Goal: Task Accomplishment & Management: Complete application form

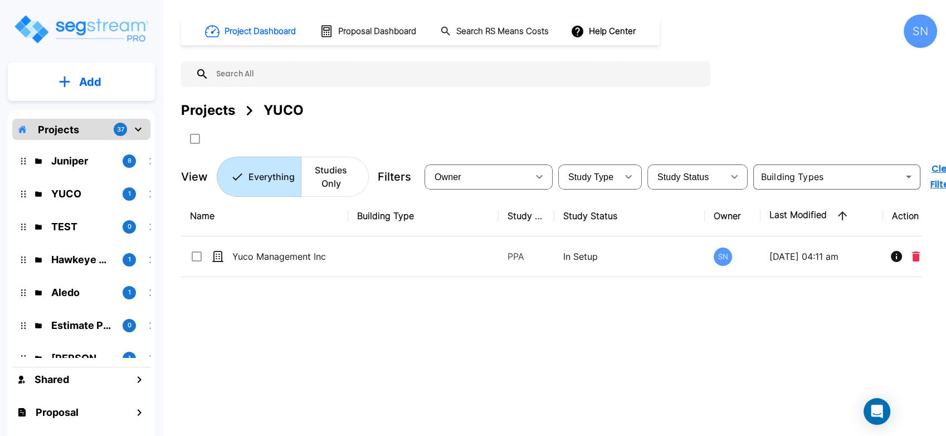
click at [460, 392] on div "Name Building Type Study Type Study Status Owner Last Modified Action Yuco Mana…" at bounding box center [551, 331] width 741 height 270
click at [77, 189] on p "YUCO" at bounding box center [82, 193] width 62 height 15
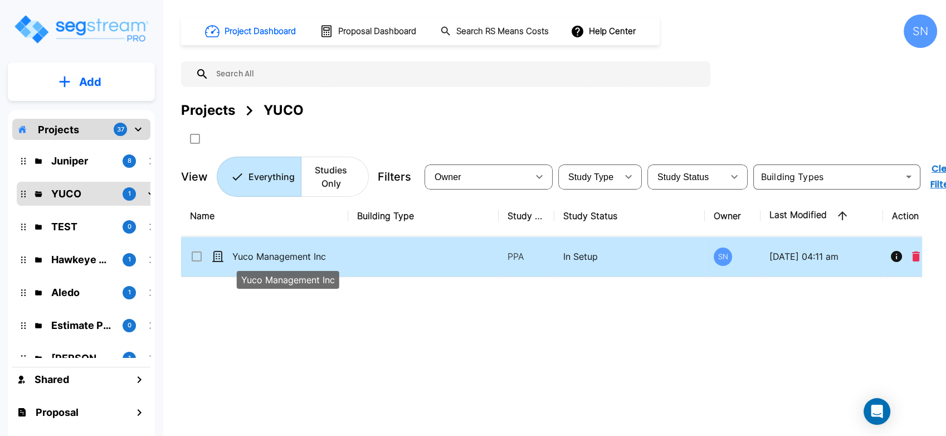
click at [327, 260] on p "Yuco Management Inc" at bounding box center [287, 256] width 111 height 13
checkbox input "true"
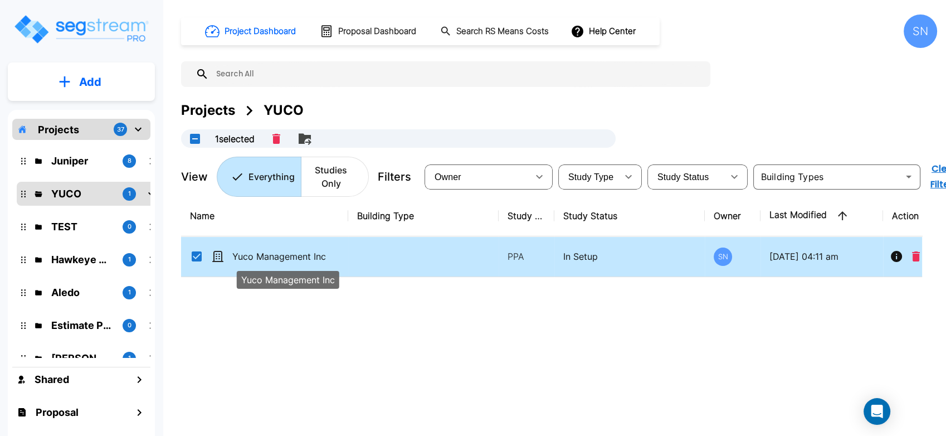
click at [327, 260] on p "Yuco Management Inc" at bounding box center [287, 256] width 111 height 13
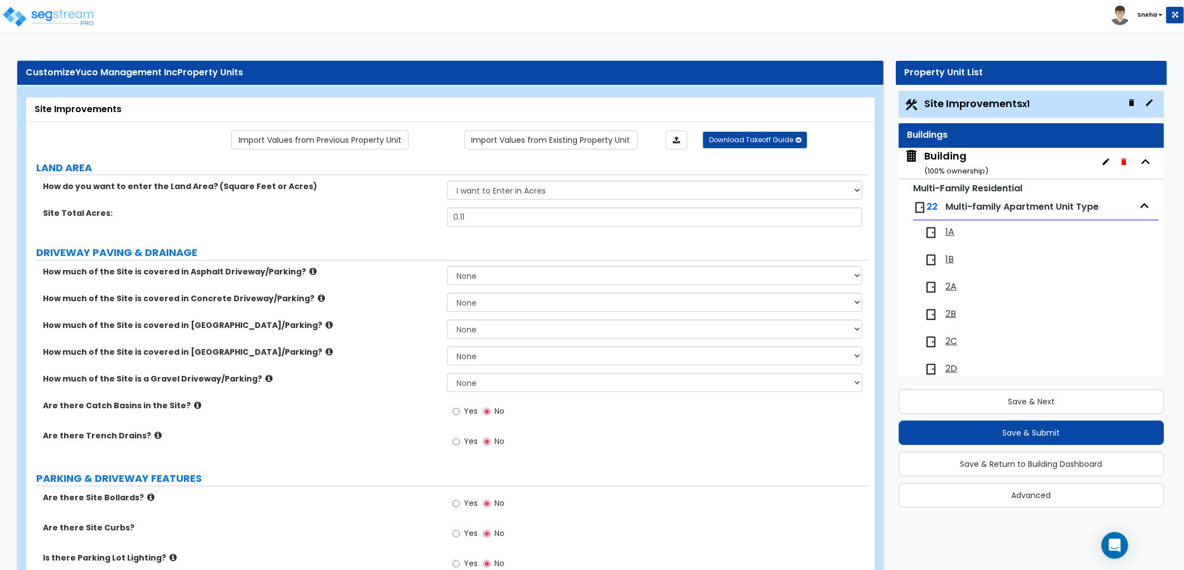
click at [946, 230] on span "1A" at bounding box center [949, 232] width 9 height 13
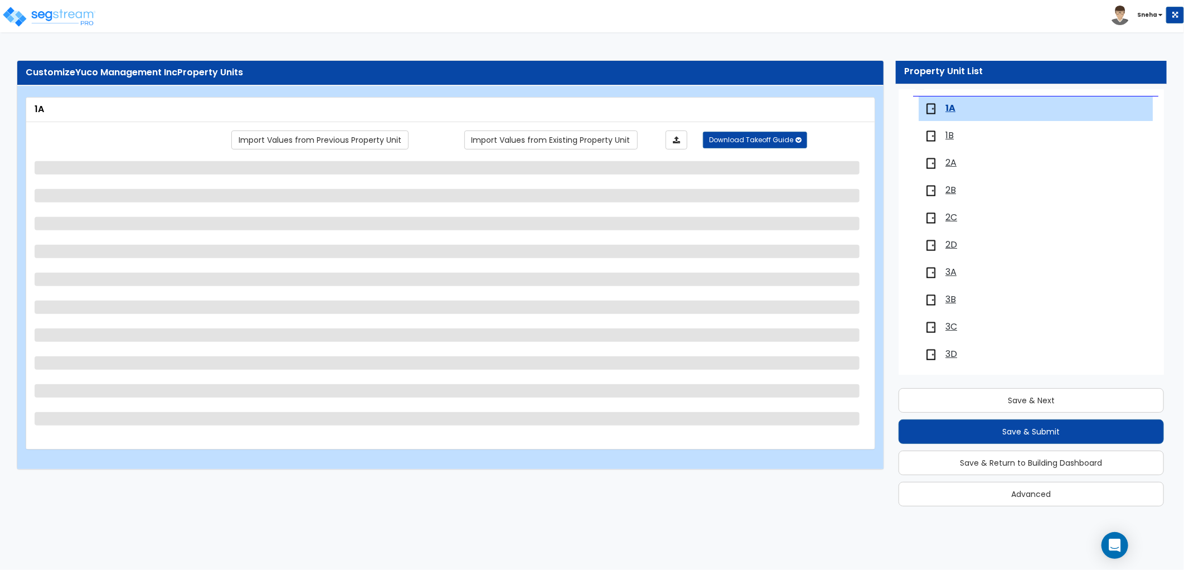
scroll to position [130, 0]
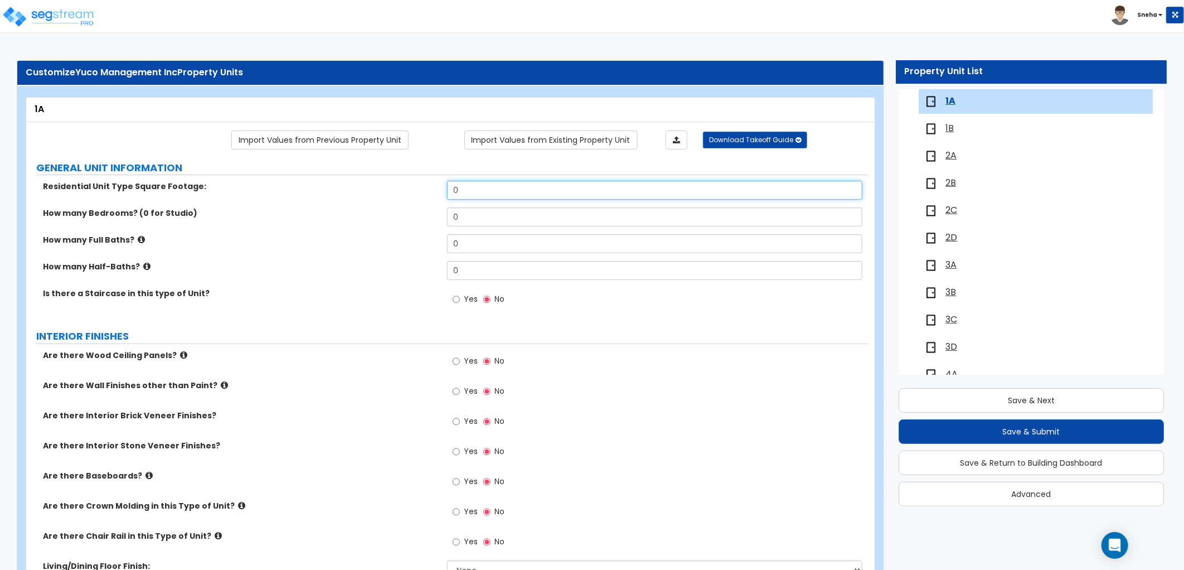
drag, startPoint x: 468, startPoint y: 196, endPoint x: 439, endPoint y: 196, distance: 29.0
click at [439, 196] on div "Residential Unit Type Square Footage: 0" at bounding box center [447, 194] width 842 height 27
type input "450"
click at [439, 196] on div "Residential Unit Type Square Footage: 450" at bounding box center [447, 194] width 842 height 27
click at [946, 127] on span "1B" at bounding box center [949, 128] width 8 height 13
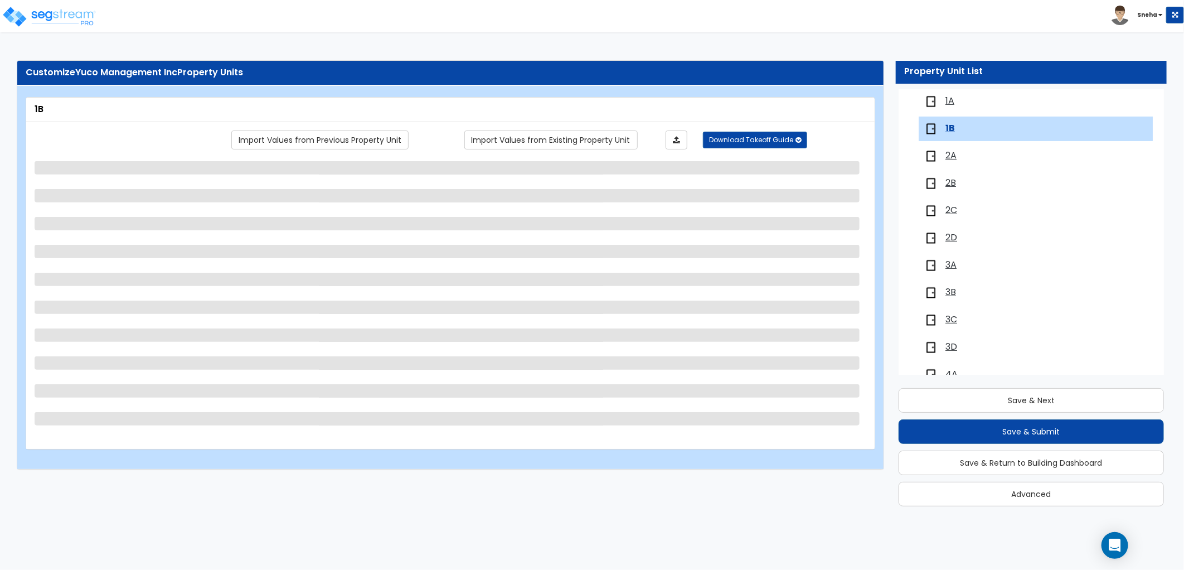
scroll to position [157, 0]
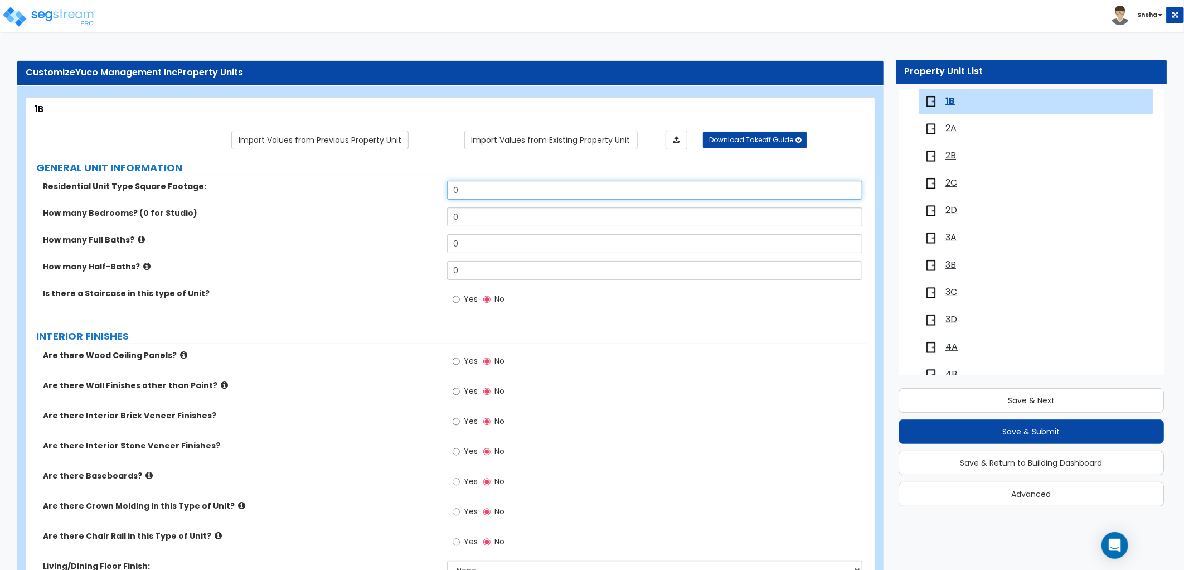
drag, startPoint x: 482, startPoint y: 196, endPoint x: 400, endPoint y: 197, distance: 81.9
click at [400, 197] on div "Residential Unit Type Square Footage: 0" at bounding box center [447, 194] width 842 height 27
type input "600"
click at [946, 141] on div "1A 1B 2A 2B 2C 2D 3A 3B 3C 3D 4A 4B 4C 4D 5A 5B 5C 5D 6A 6B 6C 6D" at bounding box center [1035, 362] width 245 height 601
click at [946, 129] on span "2A" at bounding box center [950, 128] width 11 height 13
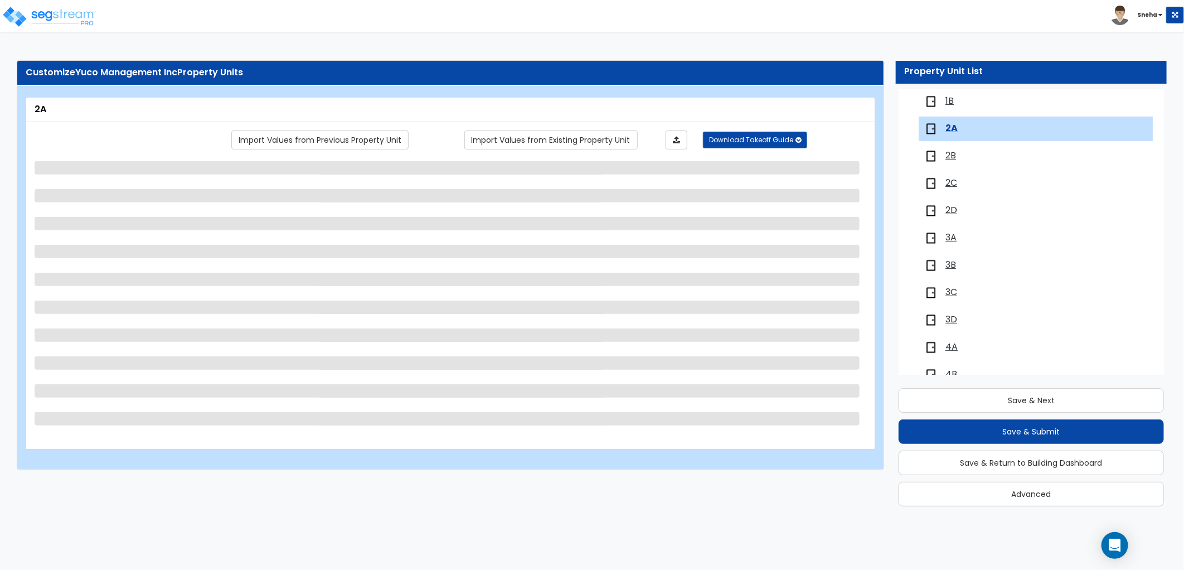
scroll to position [184, 0]
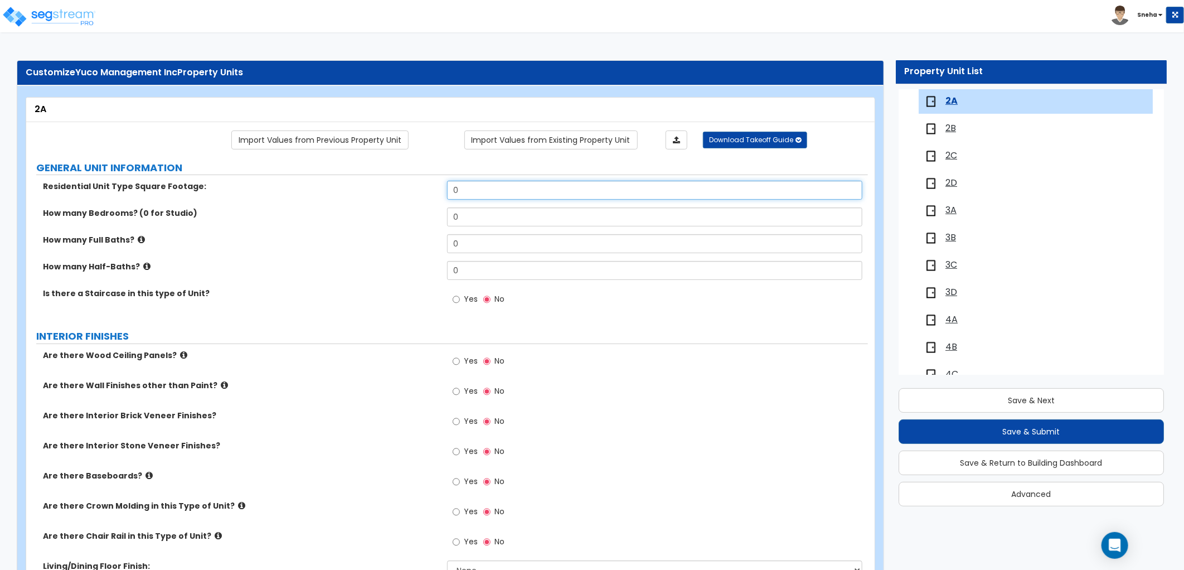
drag, startPoint x: 482, startPoint y: 191, endPoint x: 399, endPoint y: 197, distance: 83.3
click at [399, 197] on div "Residential Unit Type Square Footage: 0" at bounding box center [447, 194] width 842 height 27
type input "879"
click at [399, 197] on div "Residential Unit Type Square Footage: 879" at bounding box center [447, 194] width 842 height 27
click at [946, 131] on span "2B" at bounding box center [950, 128] width 11 height 13
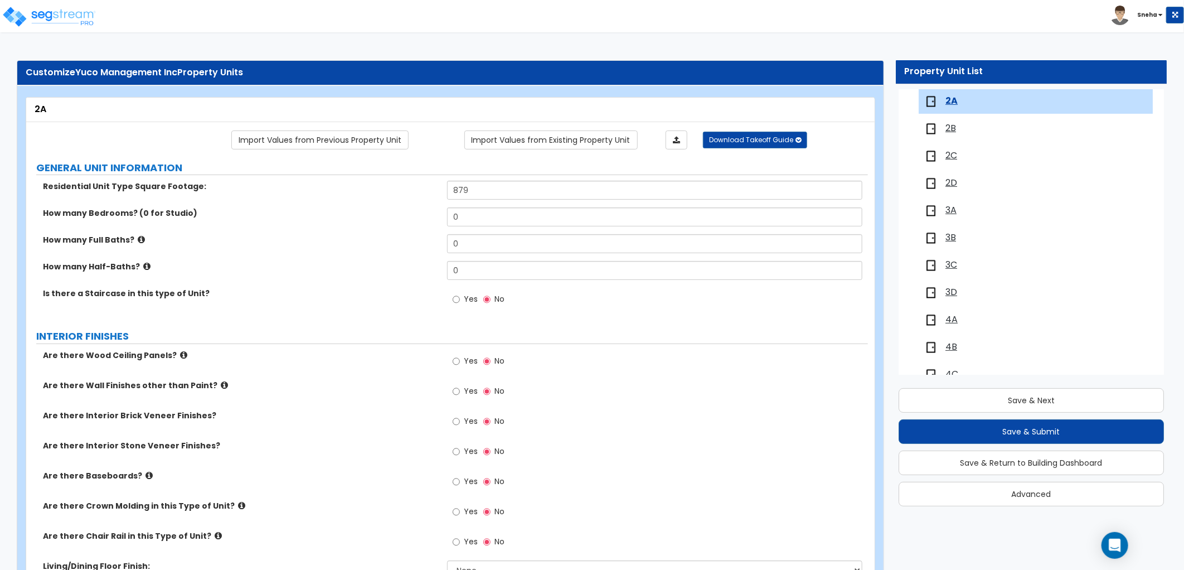
scroll to position [212, 0]
drag, startPoint x: 500, startPoint y: 186, endPoint x: 343, endPoint y: 184, distance: 157.7
click at [343, 184] on div "Residential Unit Type Square Footage: 0" at bounding box center [447, 194] width 842 height 27
type input "663"
click at [946, 125] on span "2C" at bounding box center [951, 128] width 12 height 13
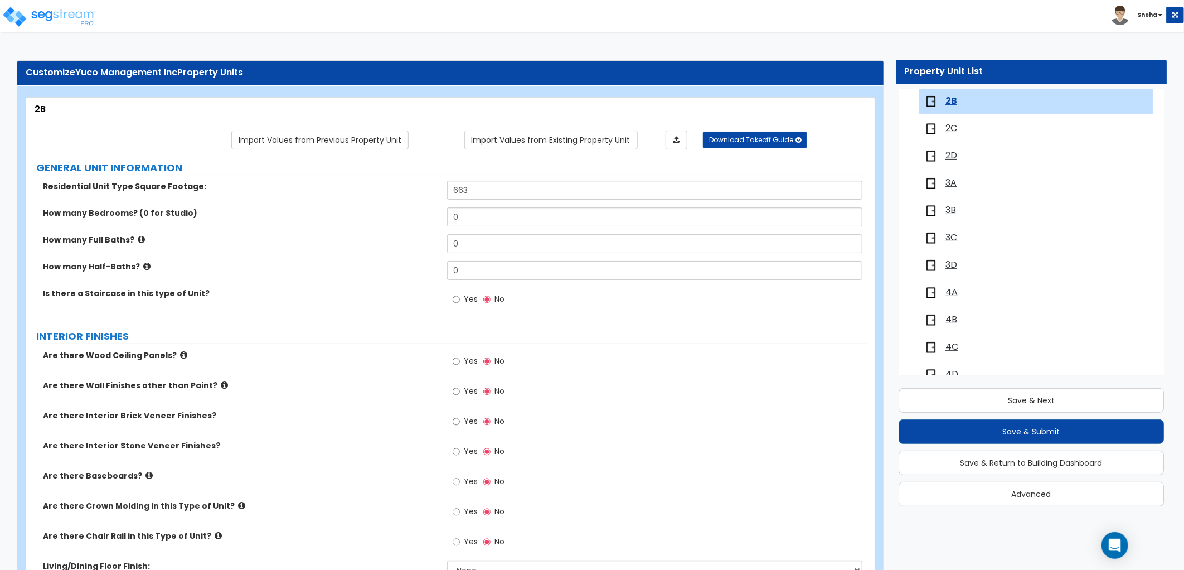
scroll to position [239, 0]
drag, startPoint x: 465, startPoint y: 189, endPoint x: 445, endPoint y: 191, distance: 20.1
click at [445, 191] on div "Residential Unit Type Square Footage: 0" at bounding box center [447, 194] width 842 height 27
type input "665"
click at [435, 193] on div "Residential Unit Type Square Footage: 665" at bounding box center [447, 194] width 842 height 27
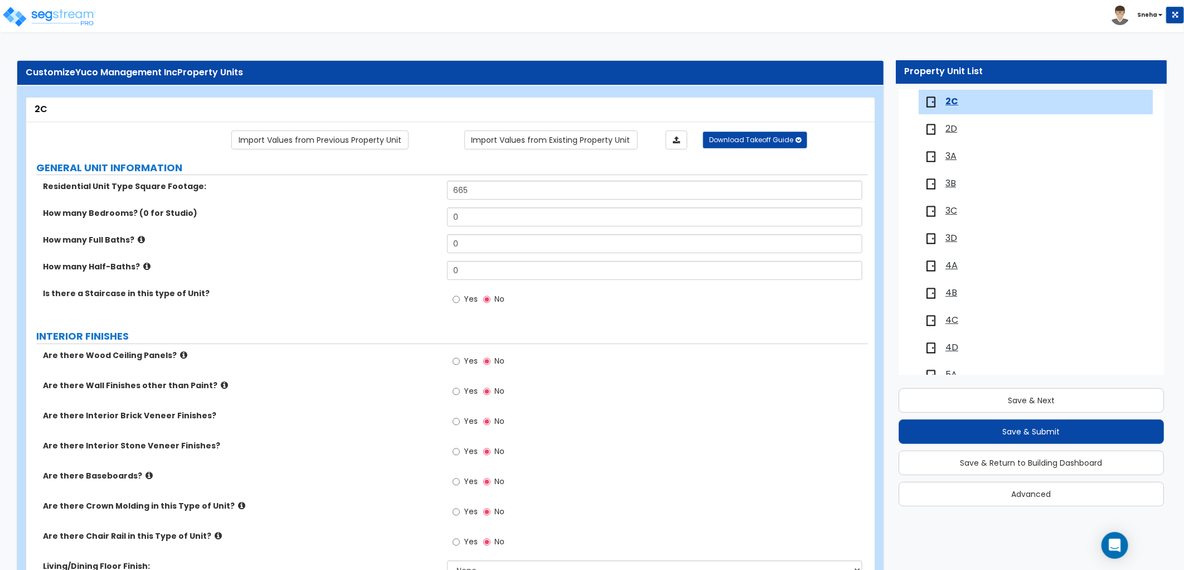
click at [946, 131] on span "2D" at bounding box center [951, 129] width 12 height 13
drag, startPoint x: 468, startPoint y: 193, endPoint x: 419, endPoint y: 189, distance: 49.2
click at [419, 189] on div "Residential Unit Type Square Footage: 0" at bounding box center [447, 194] width 842 height 27
type input "745"
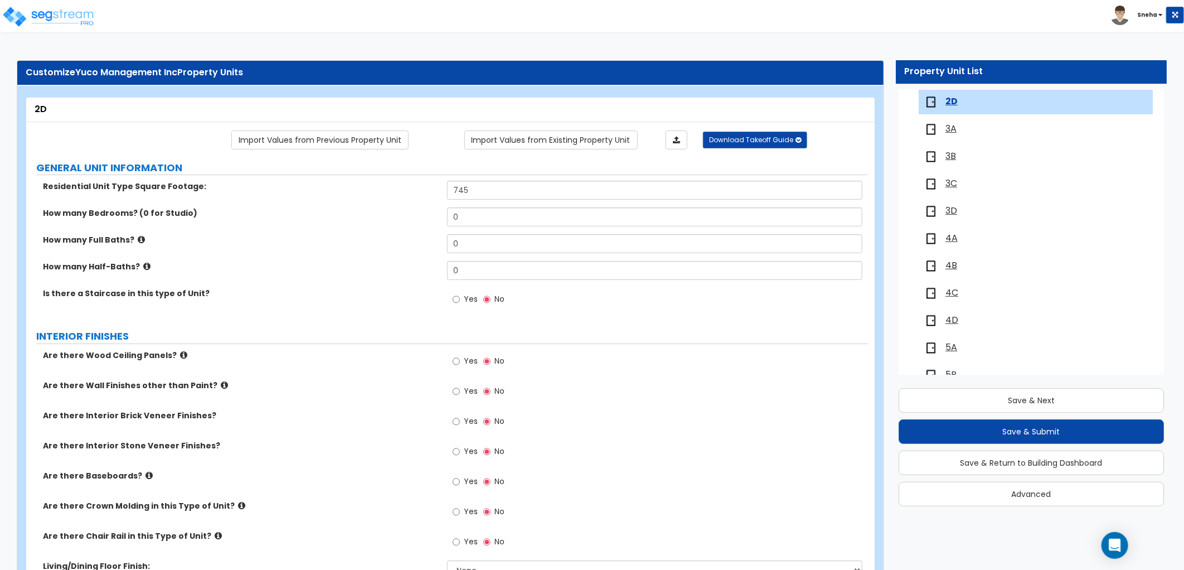
click at [386, 248] on div "How many Full Baths? 0" at bounding box center [447, 247] width 842 height 27
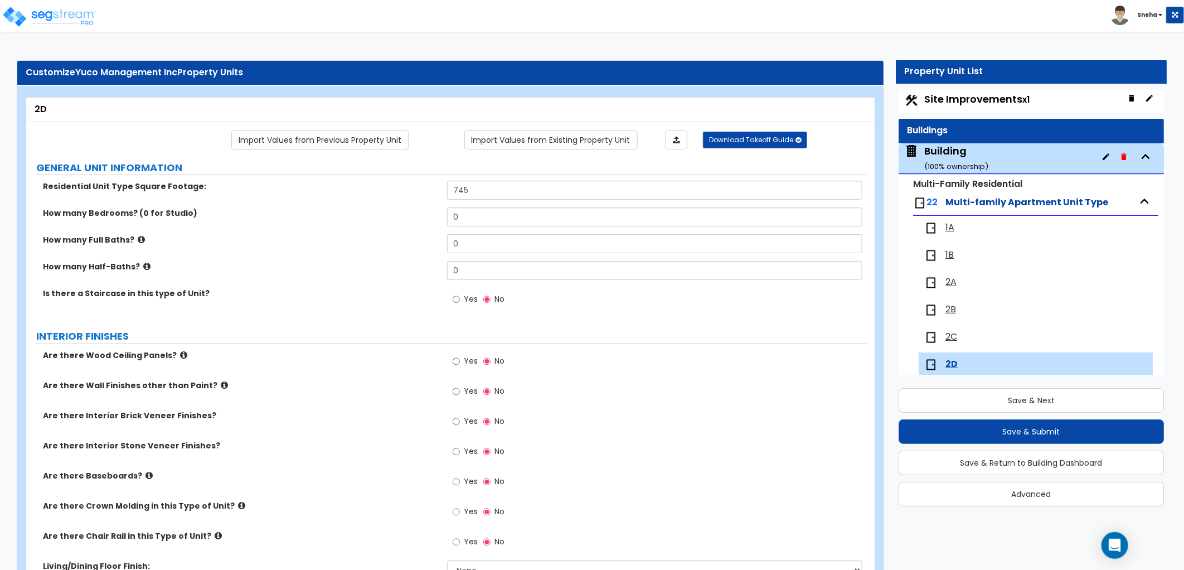
scroll to position [0, 0]
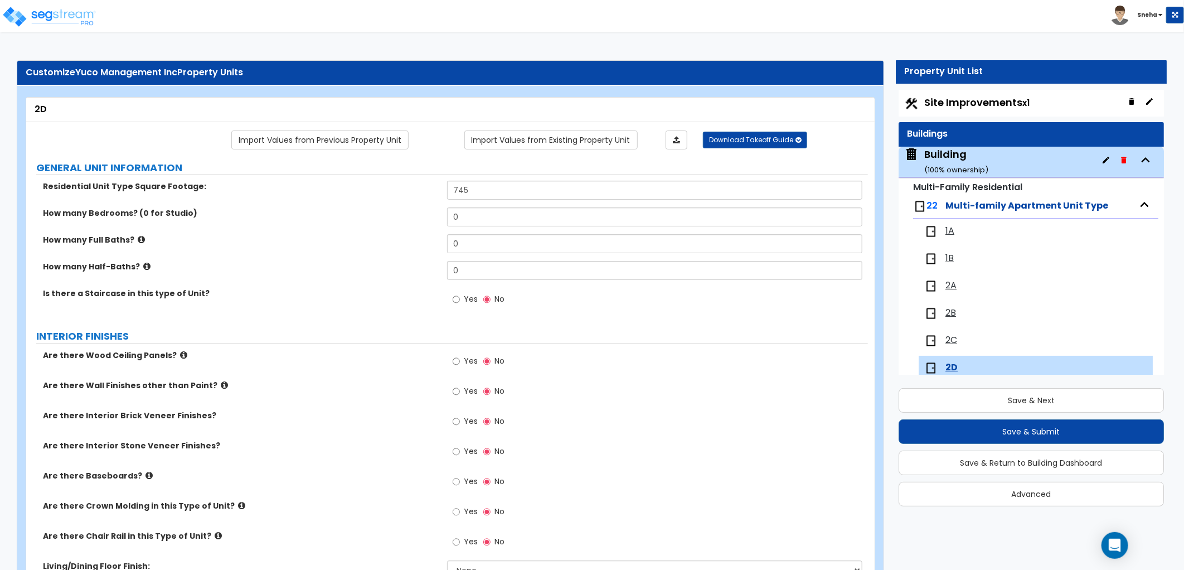
click at [946, 232] on span "1A" at bounding box center [949, 231] width 9 height 13
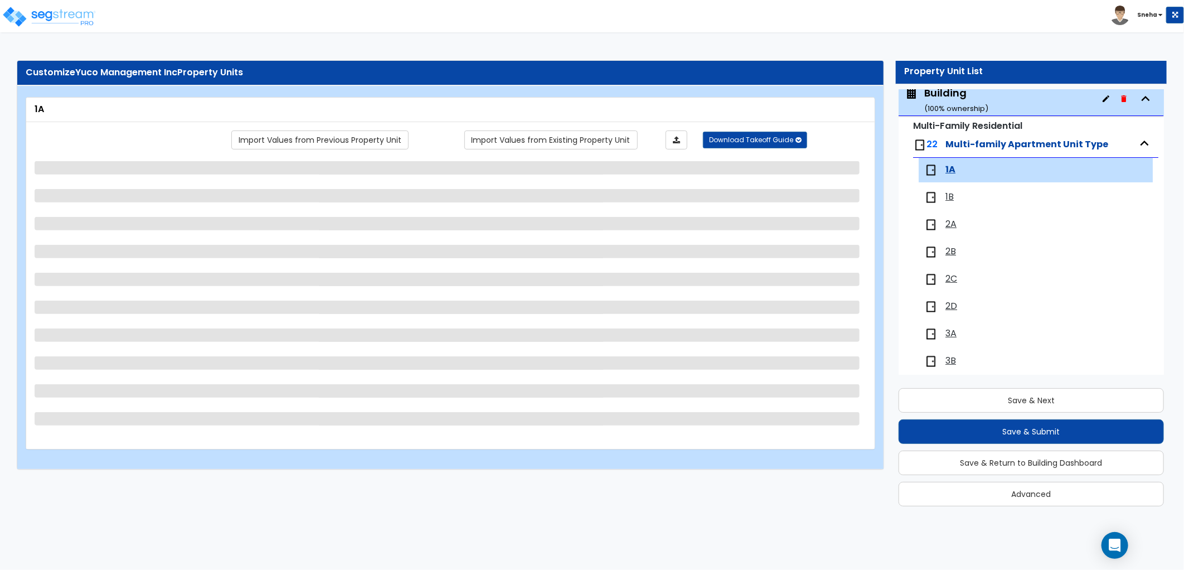
scroll to position [130, 0]
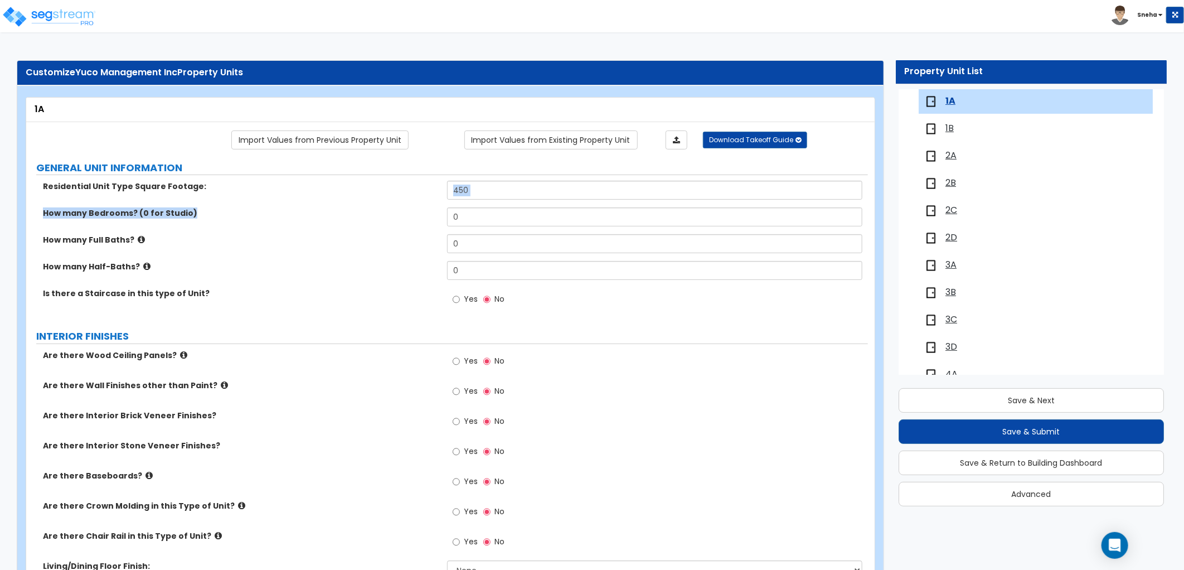
drag, startPoint x: 473, startPoint y: 205, endPoint x: 401, endPoint y: 213, distance: 71.8
click at [401, 213] on div "Residential Unit Type Square Footage: 450 How many Bedrooms? (0 for Studio) 0 H…" at bounding box center [447, 249] width 825 height 137
drag, startPoint x: 401, startPoint y: 213, endPoint x: 421, endPoint y: 215, distance: 20.1
click at [421, 215] on div "How many Bedrooms? (0 for Studio) 0" at bounding box center [447, 220] width 842 height 27
type input "1"
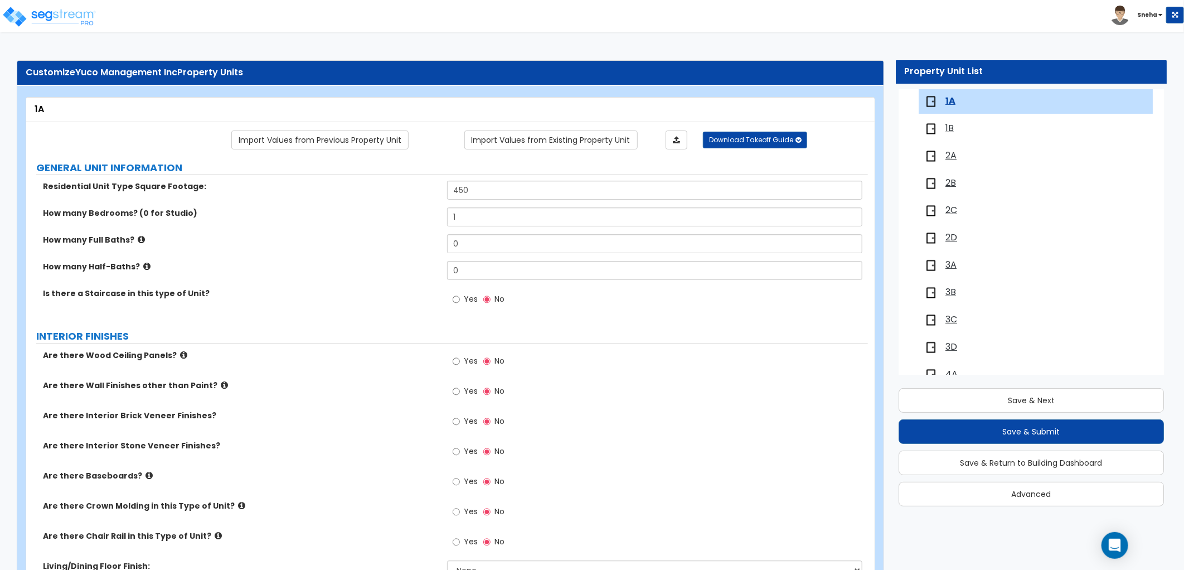
click at [944, 130] on div "1B" at bounding box center [985, 128] width 123 height 13
click at [946, 128] on span "1B" at bounding box center [949, 128] width 8 height 13
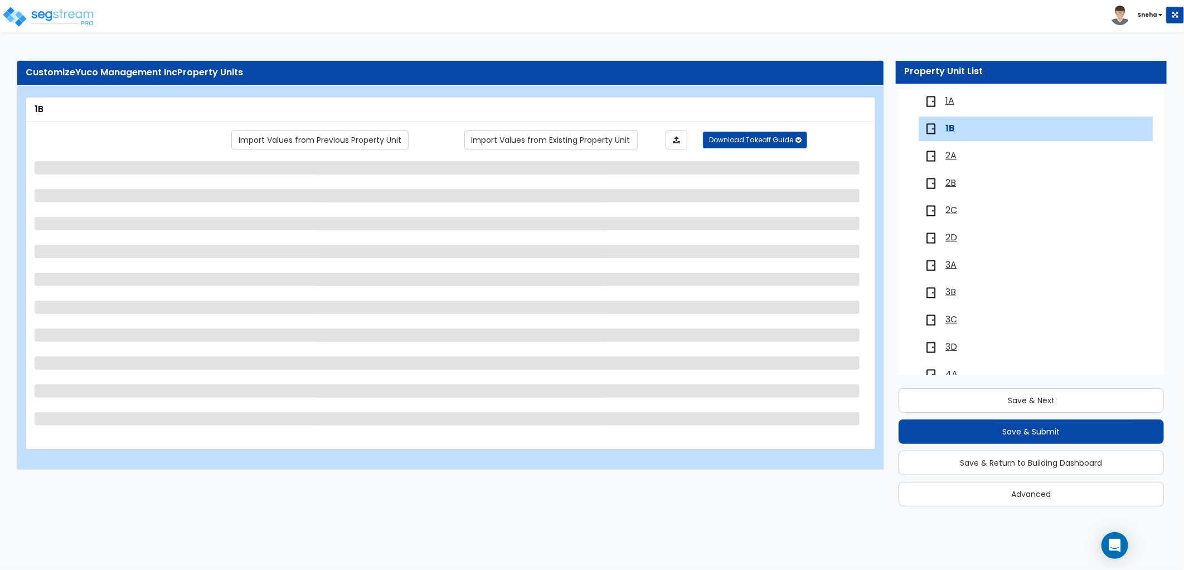
scroll to position [157, 0]
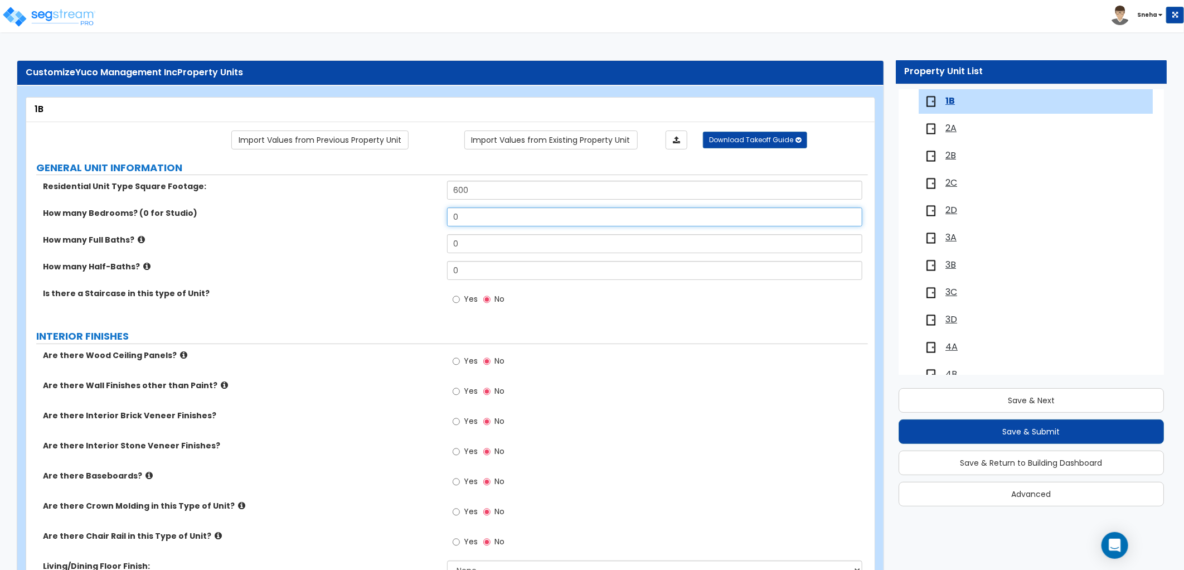
click at [419, 221] on div "How many Bedrooms? (0 for Studio) 0" at bounding box center [447, 220] width 842 height 27
type input "2"
click at [946, 129] on span "2A" at bounding box center [950, 128] width 11 height 13
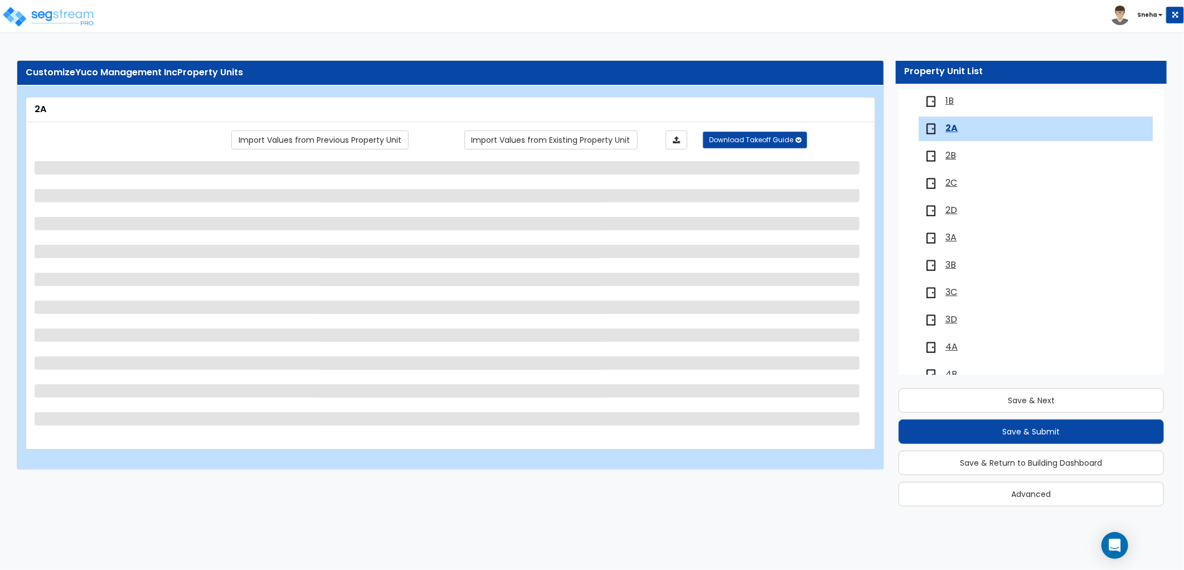
scroll to position [184, 0]
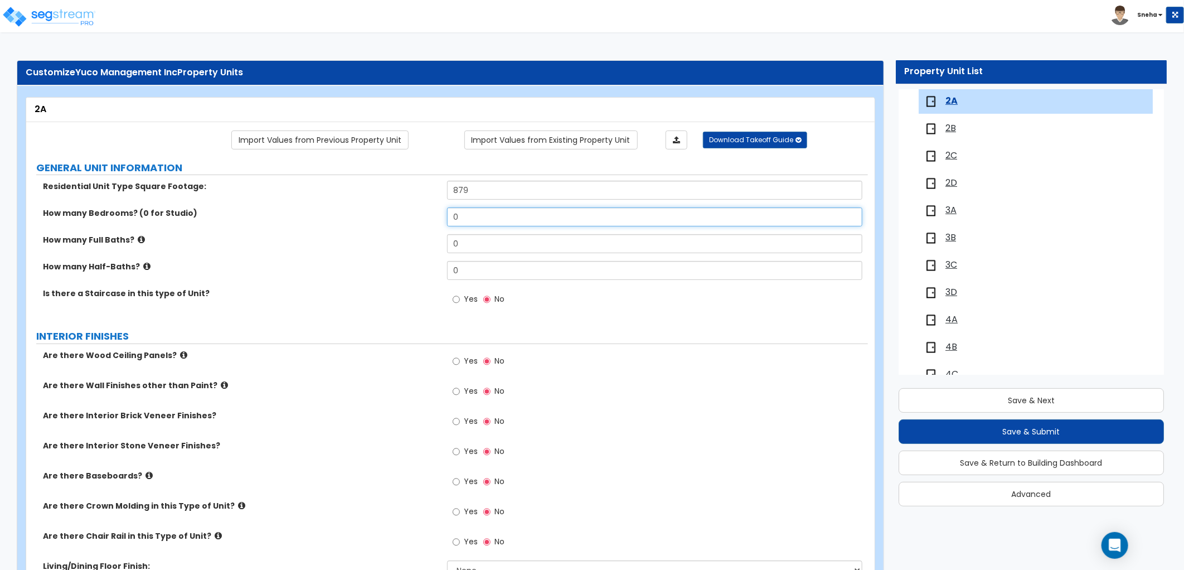
drag, startPoint x: 438, startPoint y: 210, endPoint x: 424, endPoint y: 213, distance: 14.9
click at [424, 213] on div "How many Bedrooms? (0 for Studio) 0" at bounding box center [447, 220] width 842 height 27
type input "3"
click at [946, 125] on span "2B" at bounding box center [950, 128] width 11 height 13
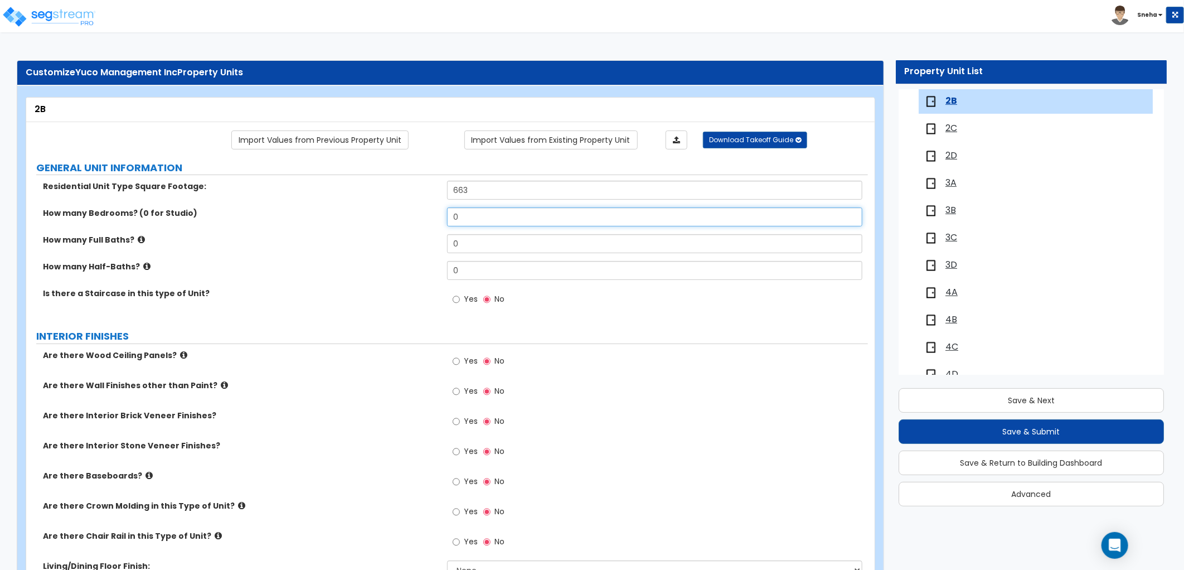
drag, startPoint x: 458, startPoint y: 211, endPoint x: 440, endPoint y: 215, distance: 18.4
click at [440, 215] on div "How many Bedrooms? (0 for Studio) 0" at bounding box center [447, 220] width 842 height 27
type input "3"
click at [946, 127] on span "2C" at bounding box center [951, 128] width 12 height 13
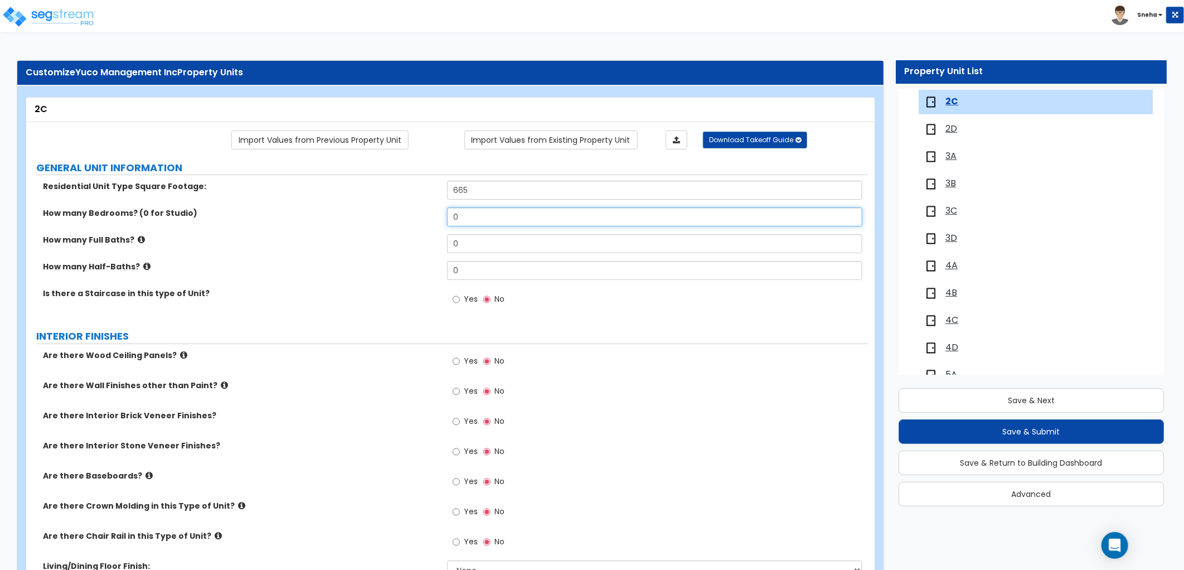
drag, startPoint x: 459, startPoint y: 221, endPoint x: 438, endPoint y: 221, distance: 21.2
click at [438, 221] on div "How many Bedrooms? (0 for Studio) 0" at bounding box center [447, 220] width 842 height 27
type input "3"
click at [946, 130] on span "2D" at bounding box center [951, 129] width 12 height 13
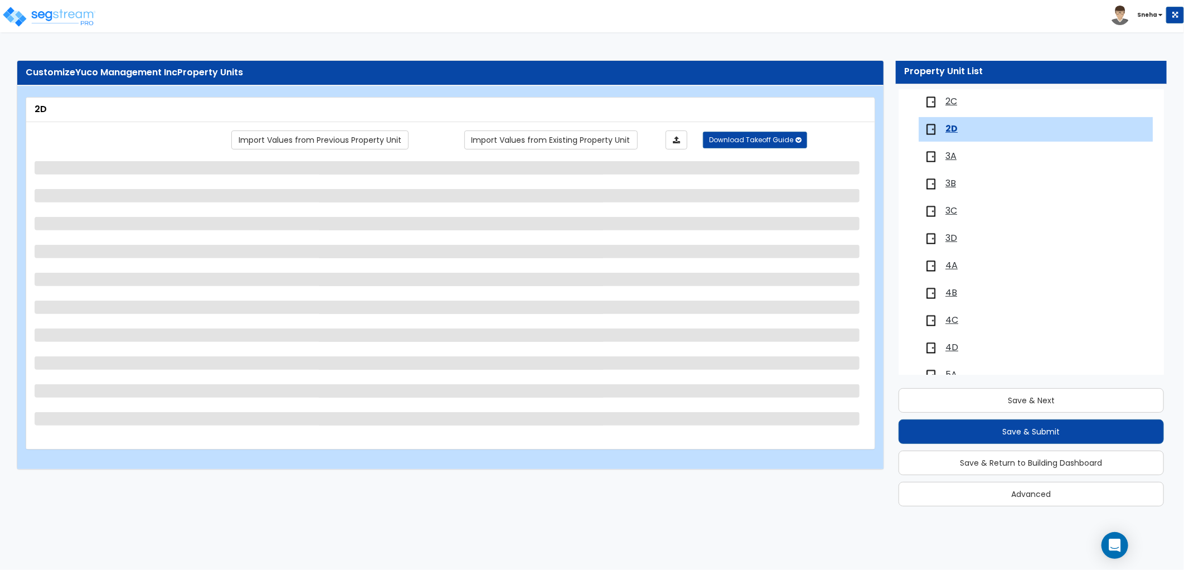
scroll to position [266, 0]
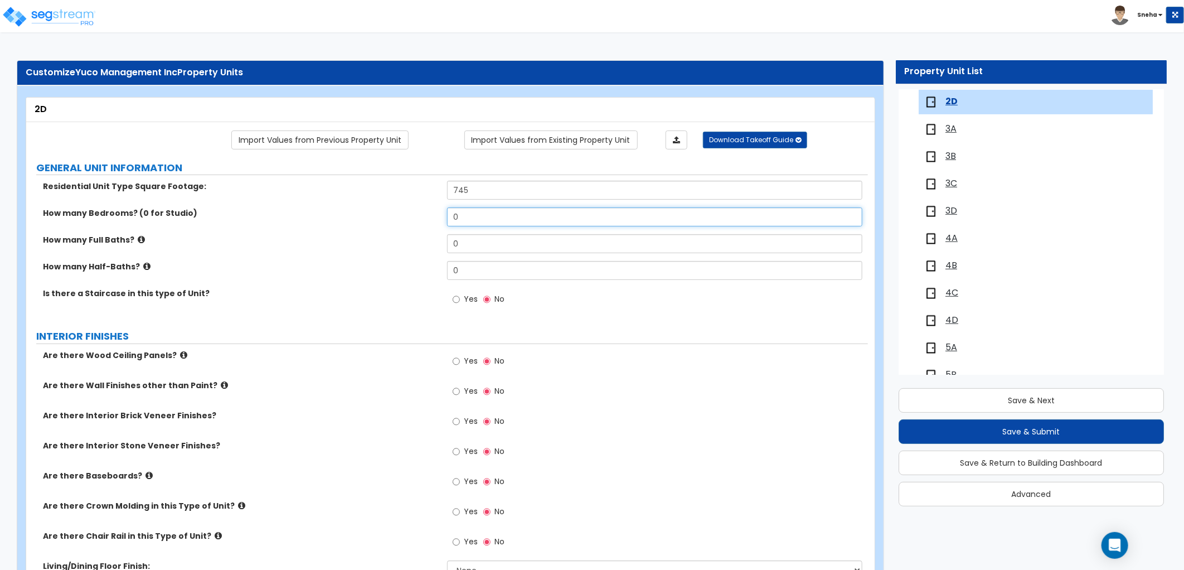
drag, startPoint x: 487, startPoint y: 210, endPoint x: 393, endPoint y: 221, distance: 94.4
click at [393, 221] on div "How many Bedrooms? (0 for Studio) 0" at bounding box center [447, 220] width 842 height 27
type input "3"
click at [392, 222] on div "How many Bedrooms? (0 for Studio) 3" at bounding box center [447, 220] width 842 height 27
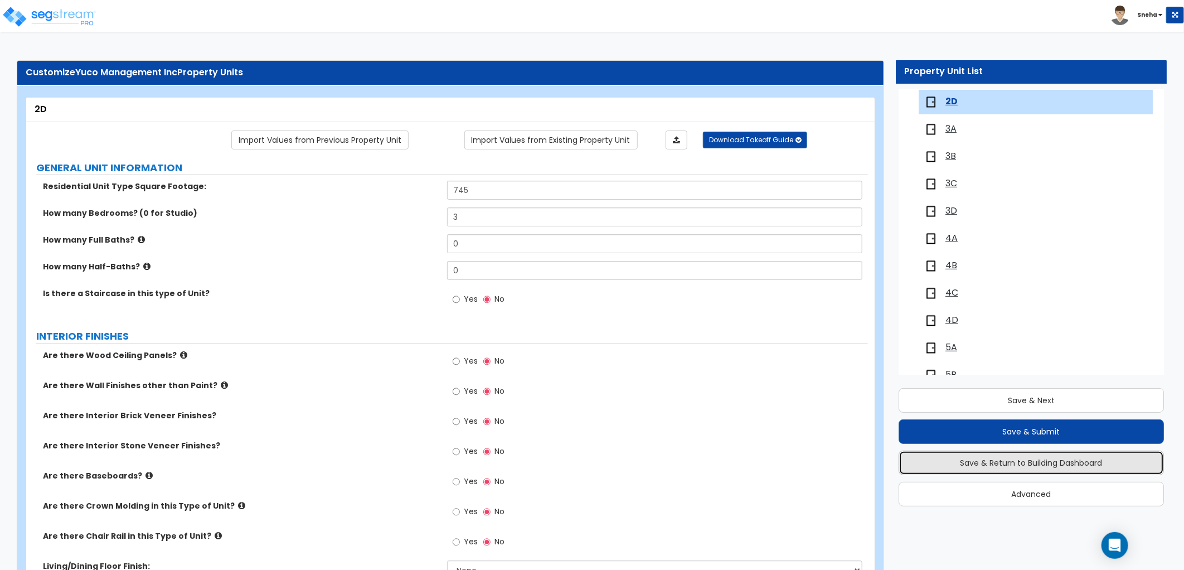
click at [946, 435] on button "Save & Return to Building Dashboard" at bounding box center [1030, 462] width 265 height 25
